Goal: Information Seeking & Learning: Learn about a topic

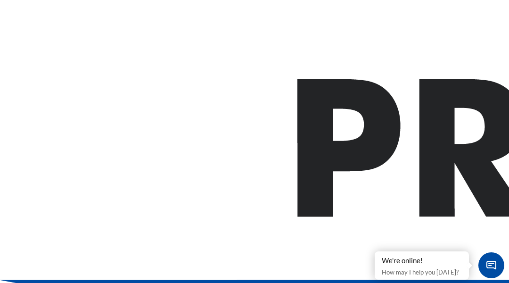
scroll to position [19, 0]
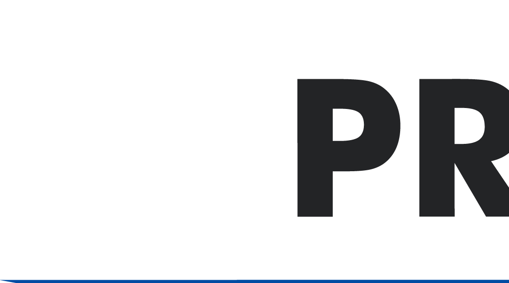
scroll to position [19, 0]
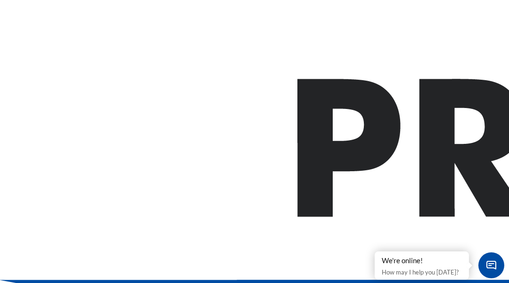
scroll to position [19, 0]
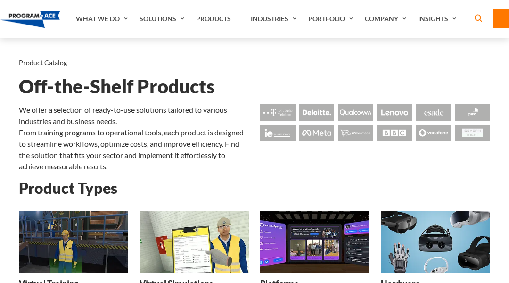
scroll to position [19, 0]
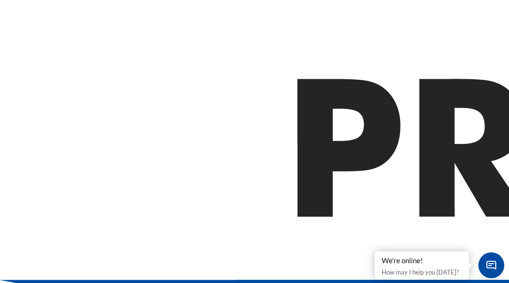
scroll to position [19, 0]
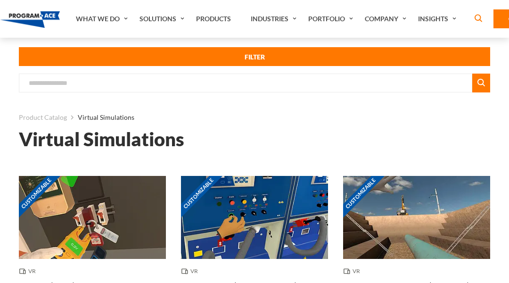
click at [47, 47] on button "FILTER" at bounding box center [254, 56] width 471 height 19
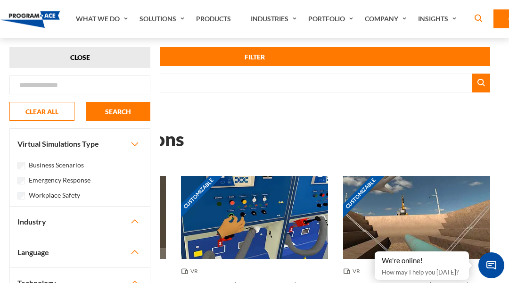
scroll to position [19, 0]
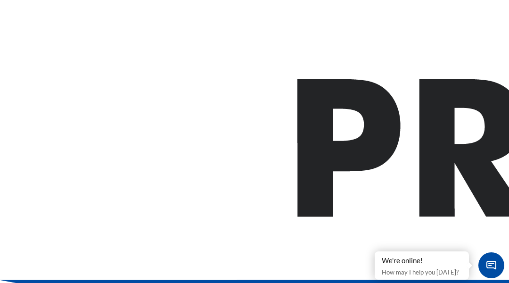
scroll to position [19, 0]
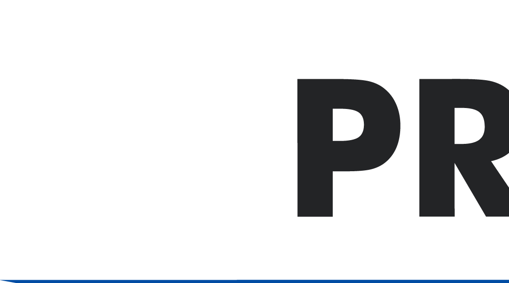
scroll to position [19, 0]
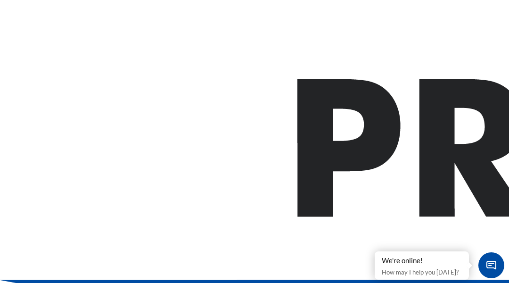
scroll to position [19, 0]
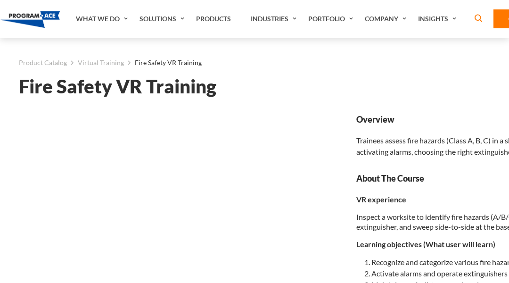
click at [47, 47] on div "Product Catalog Virtual Training Fire Safety VR Training Fire Safety VR Training" at bounding box center [349, 66] width 660 height 57
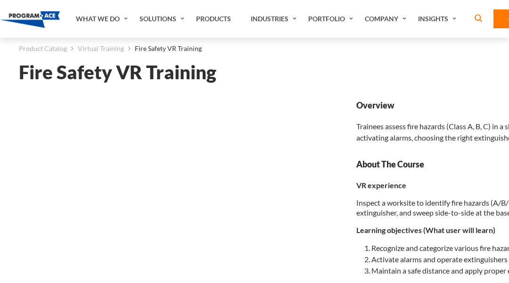
scroll to position [19, 0]
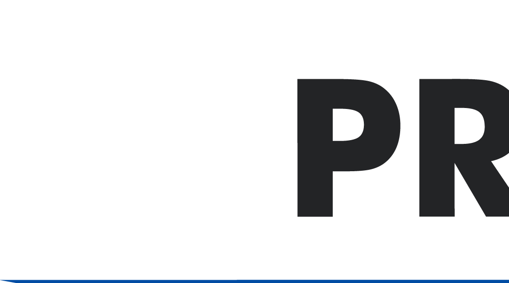
scroll to position [19, 0]
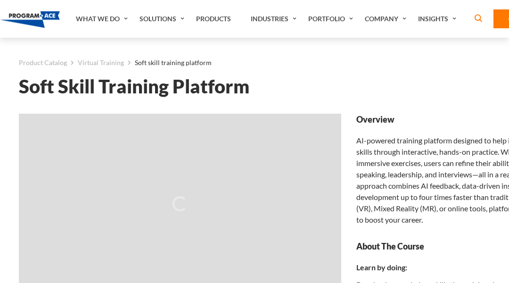
scroll to position [19, 0]
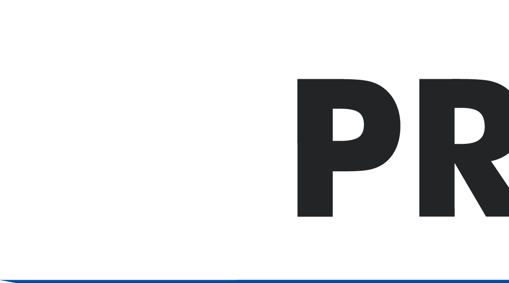
scroll to position [19, 0]
